Goal: Task Accomplishment & Management: Use online tool/utility

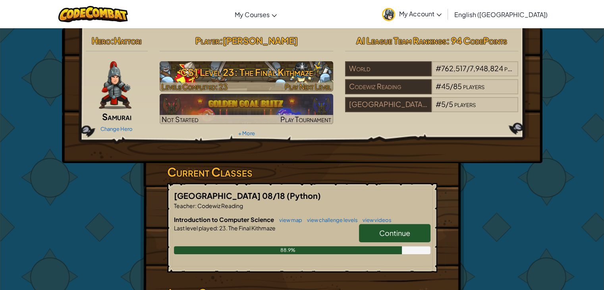
click at [262, 70] on h3 "CS1 Level 23: The Final Kithmaze" at bounding box center [247, 72] width 174 height 18
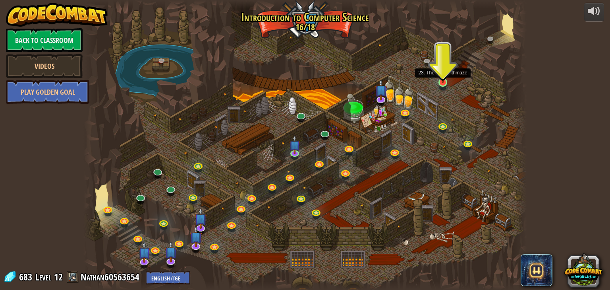
click at [442, 81] on img at bounding box center [442, 70] width 11 height 25
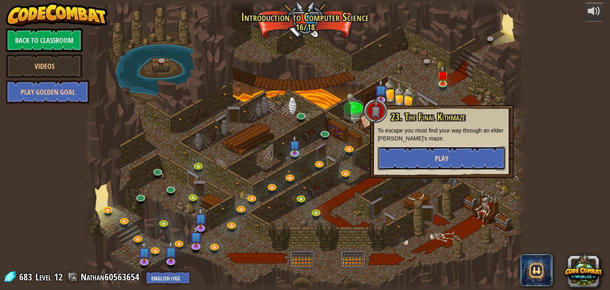
click at [438, 157] on span "Play" at bounding box center [442, 158] width 14 height 10
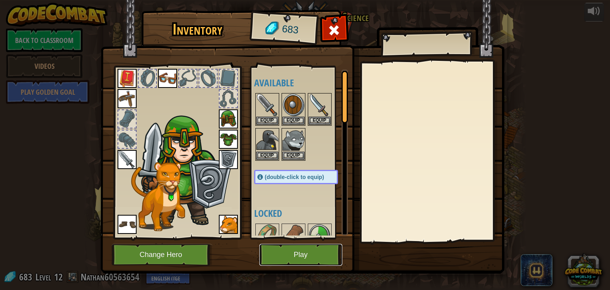
click at [288, 257] on button "Play" at bounding box center [300, 255] width 83 height 22
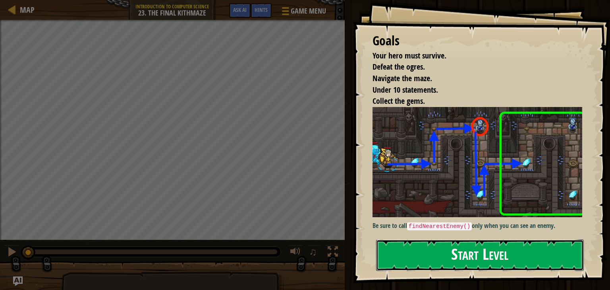
click at [475, 257] on button "Start Level" at bounding box center [480, 254] width 208 height 31
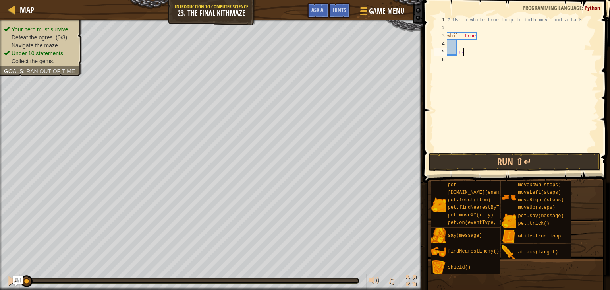
type textarea "p"
type textarea "h"
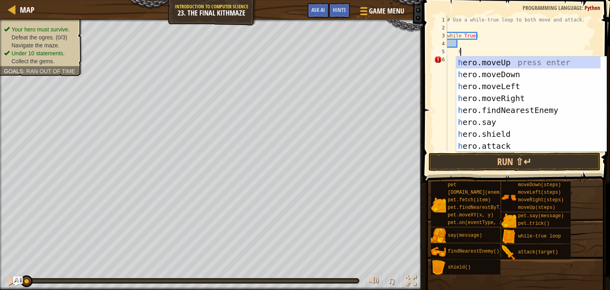
scroll to position [4, 0]
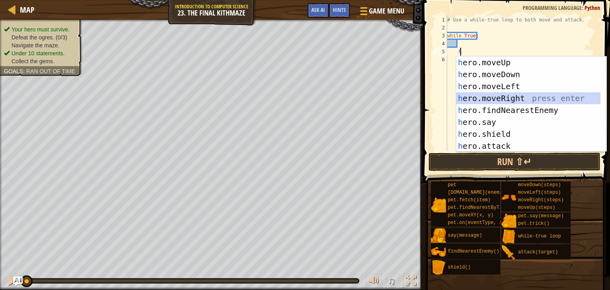
click at [501, 97] on div "h ero.moveUp press enter h ero.moveDown press enter h ero.moveLeft press enter …" at bounding box center [528, 115] width 144 height 119
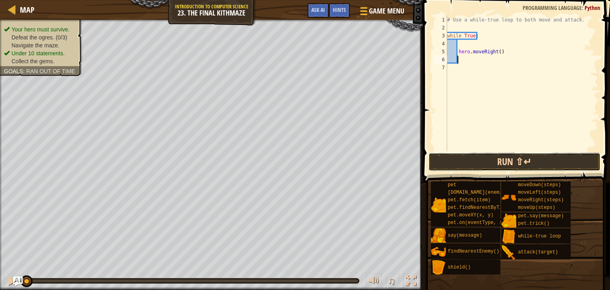
click at [510, 156] on button "Run ⇧↵" at bounding box center [515, 162] width 172 height 18
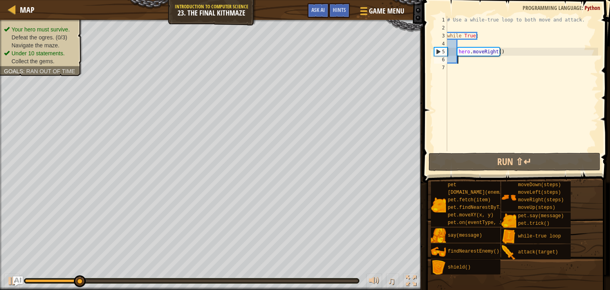
click at [70, 25] on ul "Your hero must survive. Defeat the ogres. (0/3) Navigate the maze. Under 10 sta…" at bounding box center [41, 45] width 74 height 40
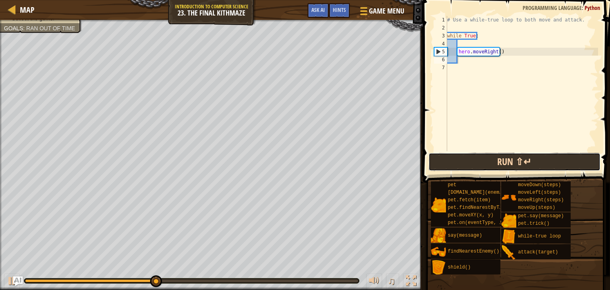
click at [505, 162] on button "Run ⇧↵" at bounding box center [515, 162] width 172 height 18
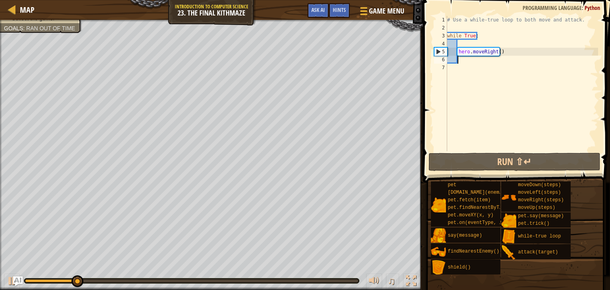
click at [499, 52] on div "# Use a while-true loop to both move and attack. while True : hero . moveRight …" at bounding box center [522, 91] width 153 height 151
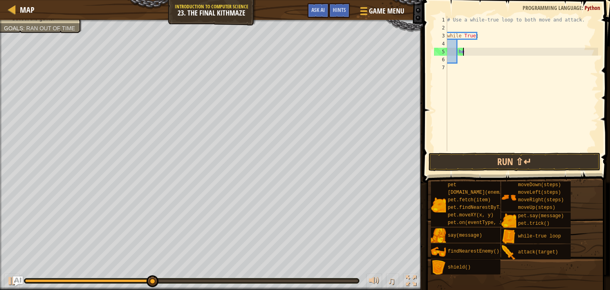
type textarea "h"
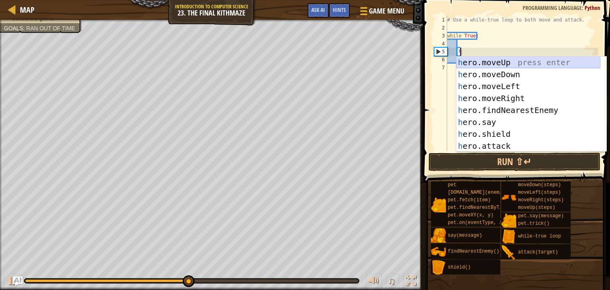
click at [485, 63] on div "h ero.moveUp press enter h ero.moveDown press enter h ero.moveLeft press enter …" at bounding box center [528, 115] width 144 height 119
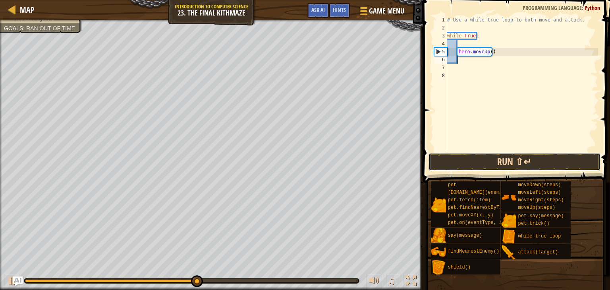
click at [499, 163] on button "Run ⇧↵" at bounding box center [515, 162] width 172 height 18
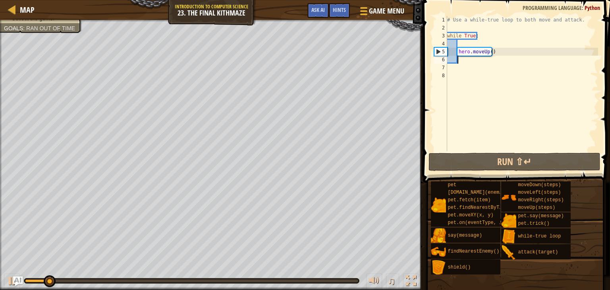
click at [464, 44] on div "# Use a while-true loop to both move and attack. while True : hero . moveUp ( )" at bounding box center [522, 91] width 153 height 151
type textarea "h"
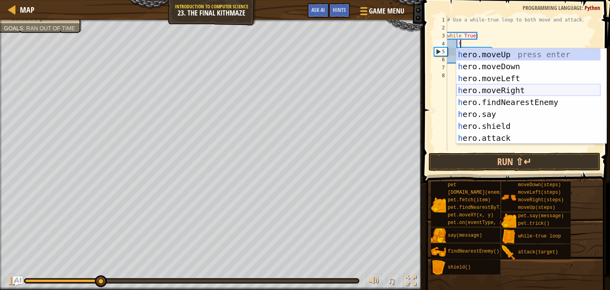
click at [491, 87] on div "h ero.moveUp press enter h ero.moveDown press enter h ero.moveLeft press enter …" at bounding box center [528, 107] width 144 height 119
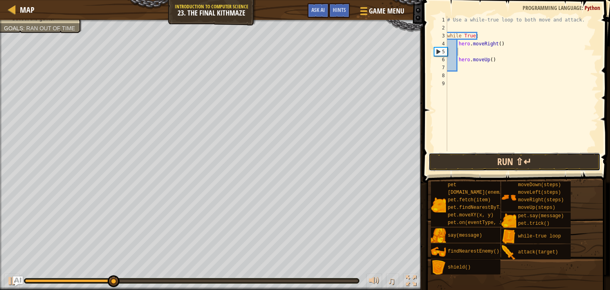
click at [518, 160] on button "Run ⇧↵" at bounding box center [515, 162] width 172 height 18
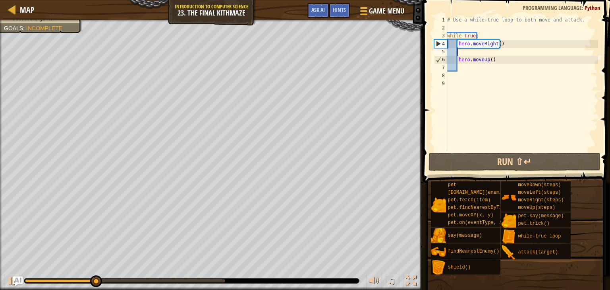
type textarea "h"
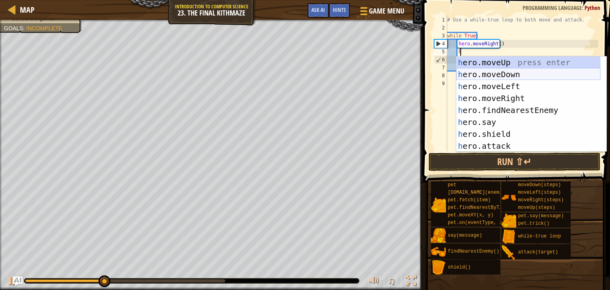
click at [477, 70] on div "h ero.moveUp press enter h ero.moveDown press enter h ero.moveLeft press enter …" at bounding box center [528, 115] width 144 height 119
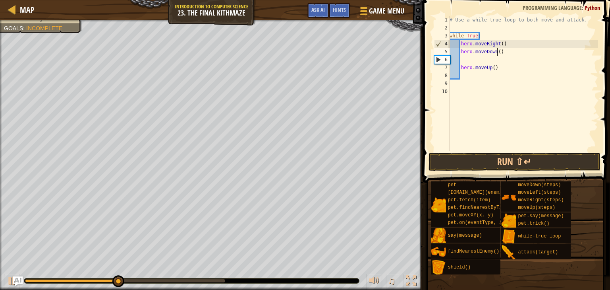
click at [496, 52] on div "# Use a while-true loop to both move and attack. while True : hero . moveRight …" at bounding box center [523, 91] width 150 height 151
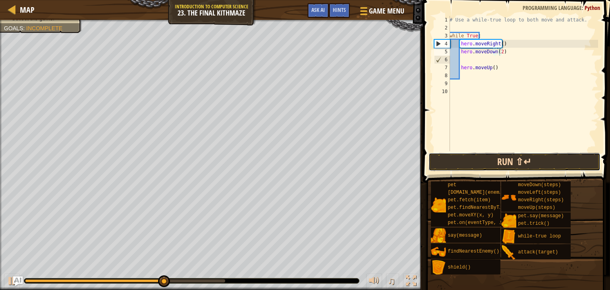
click at [514, 160] on button "Run ⇧↵" at bounding box center [515, 162] width 172 height 18
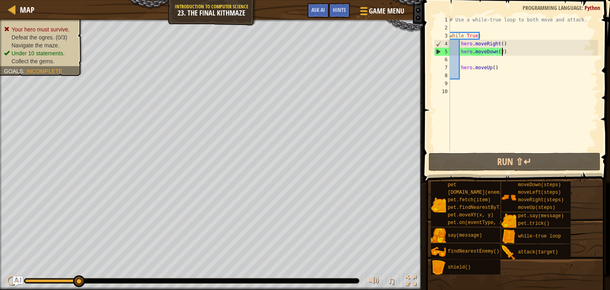
click at [511, 51] on div "# Use a while-true loop to both move and attack. while True : hero . moveRight …" at bounding box center [523, 91] width 150 height 151
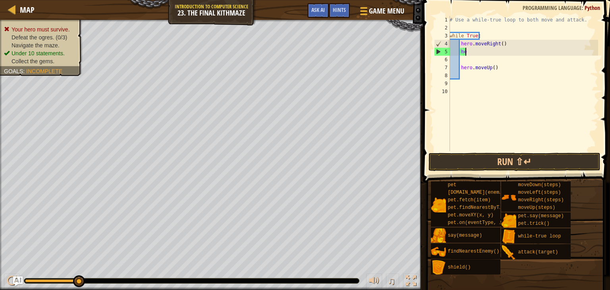
type textarea "h"
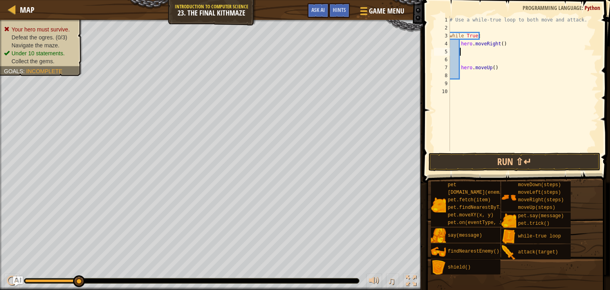
scroll to position [4, 0]
click at [468, 77] on div "# Use a while-true loop to both move and attack. while True : hero . moveRight …" at bounding box center [523, 91] width 150 height 151
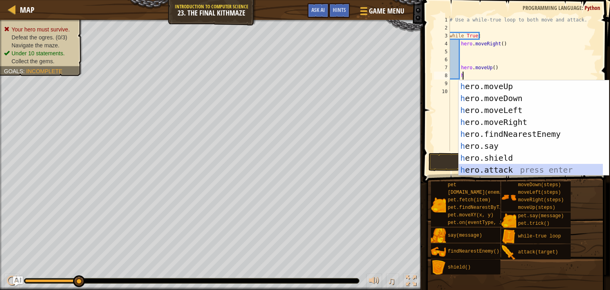
click at [507, 166] on div "h ero.moveUp press enter h ero.moveDown press enter h ero.moveLeft press enter …" at bounding box center [531, 139] width 144 height 119
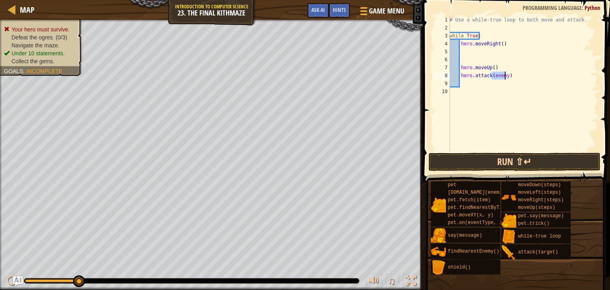
type textarea "hero.attack(enemy)"
click at [503, 163] on button "Run ⇧↵" at bounding box center [515, 162] width 172 height 18
